Goal: Register for event/course

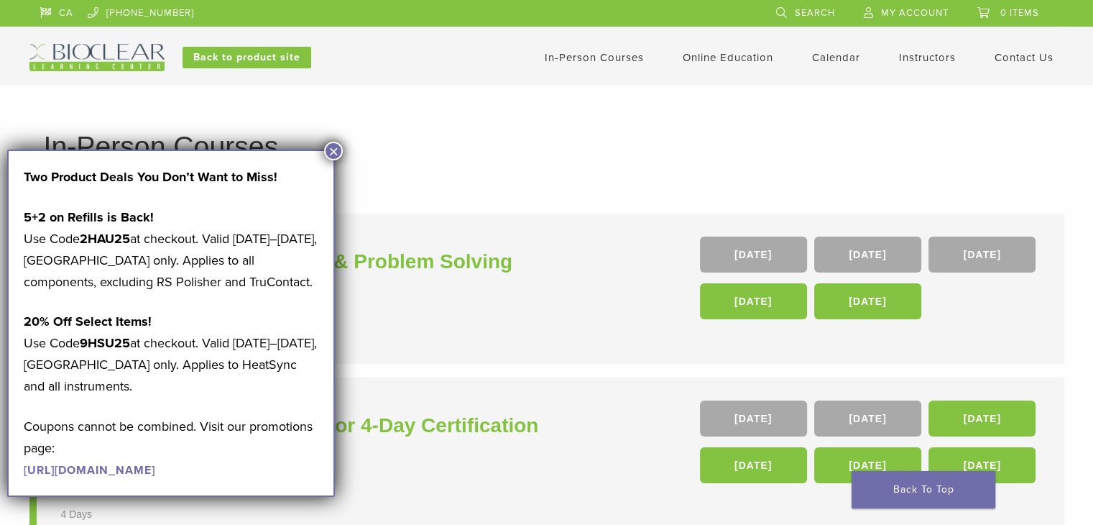
click at [108, 478] on p "Coupons cannot be combined. Visit our promotions page: [URL][DOMAIN_NAME]" at bounding box center [171, 448] width 295 height 65
click at [118, 467] on link "[URL][DOMAIN_NAME]" at bounding box center [90, 470] width 132 height 14
click at [334, 153] on button "×" at bounding box center [333, 151] width 19 height 19
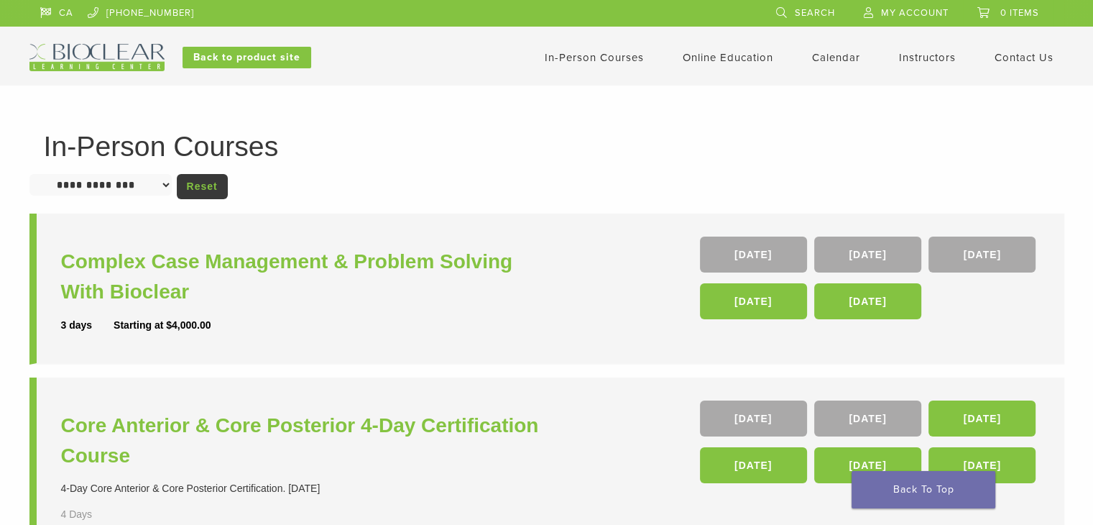
click at [914, 58] on link "Instructors" at bounding box center [927, 57] width 57 height 13
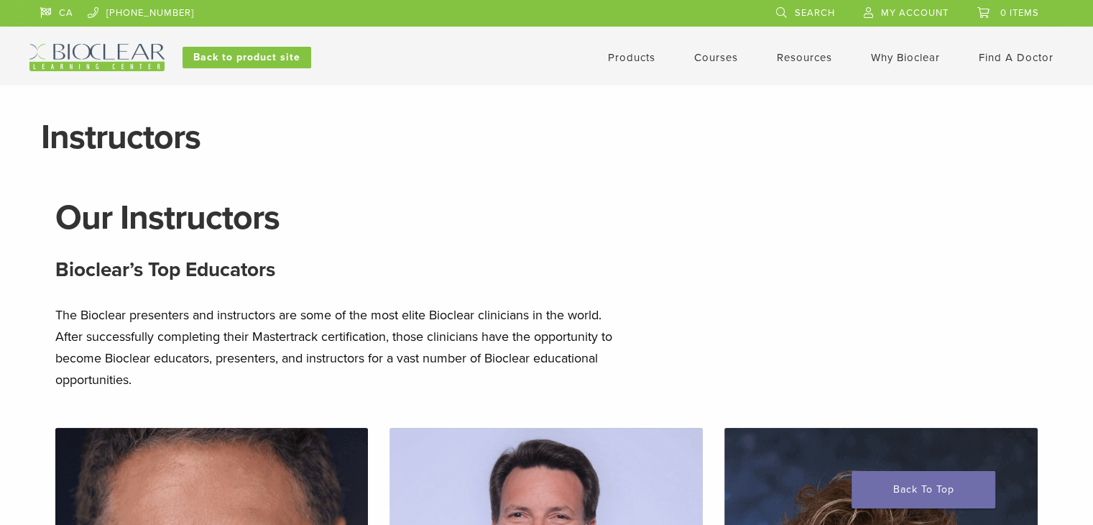
click at [702, 59] on link "Courses" at bounding box center [716, 57] width 44 height 13
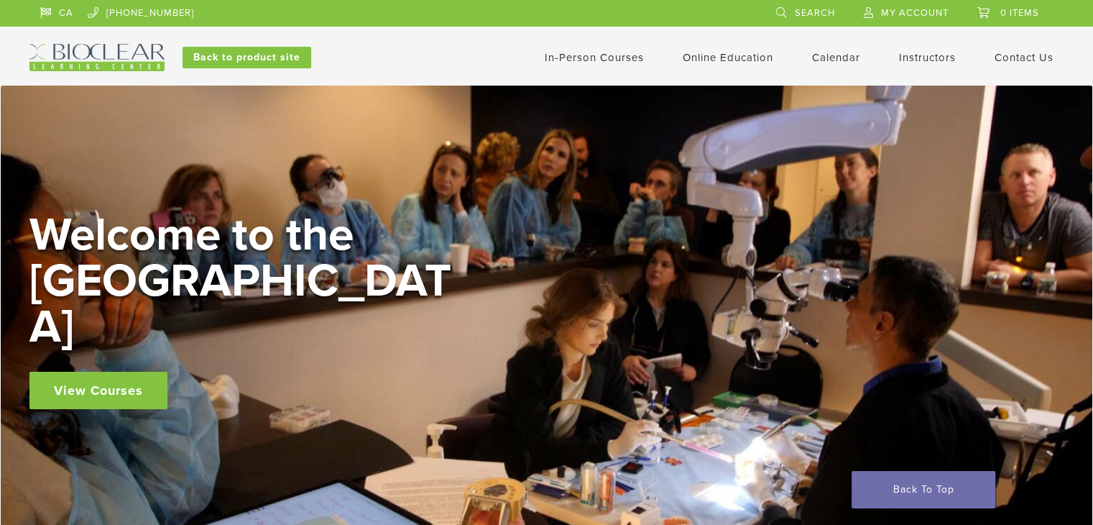
click at [592, 59] on link "In-Person Courses" at bounding box center [594, 57] width 99 height 13
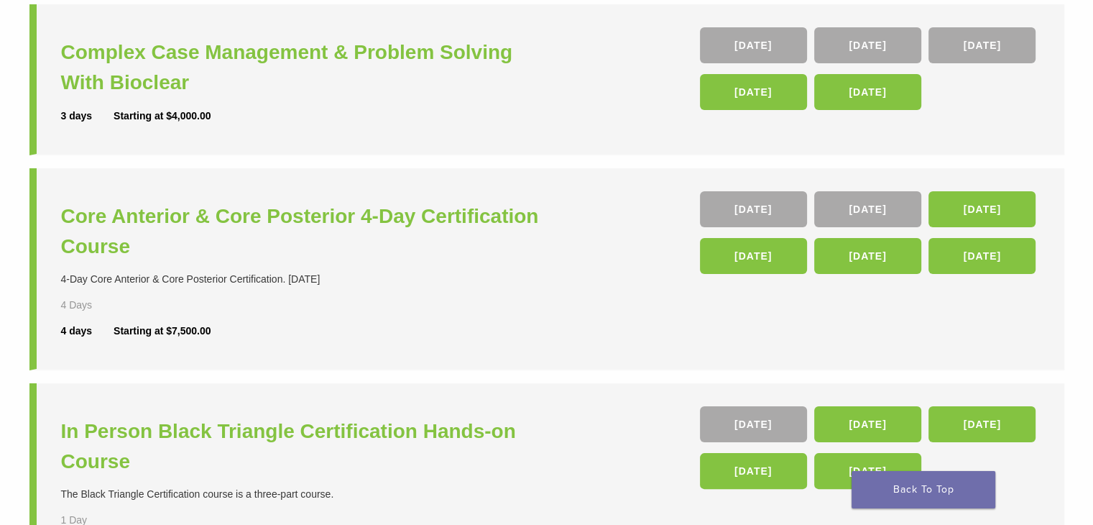
scroll to position [210, 0]
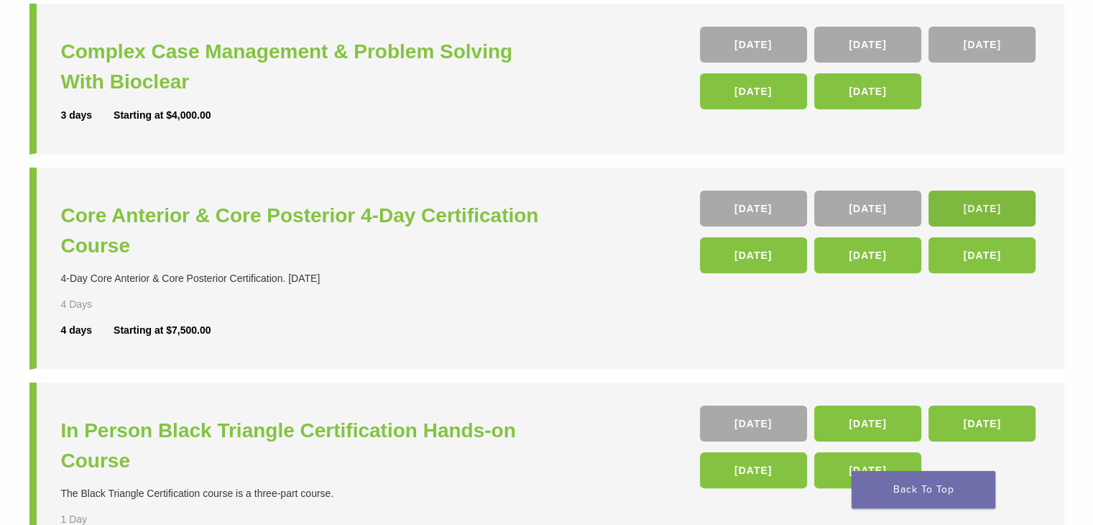
click at [986, 207] on link "05 Nov" at bounding box center [982, 209] width 107 height 36
